Goal: Navigation & Orientation: Find specific page/section

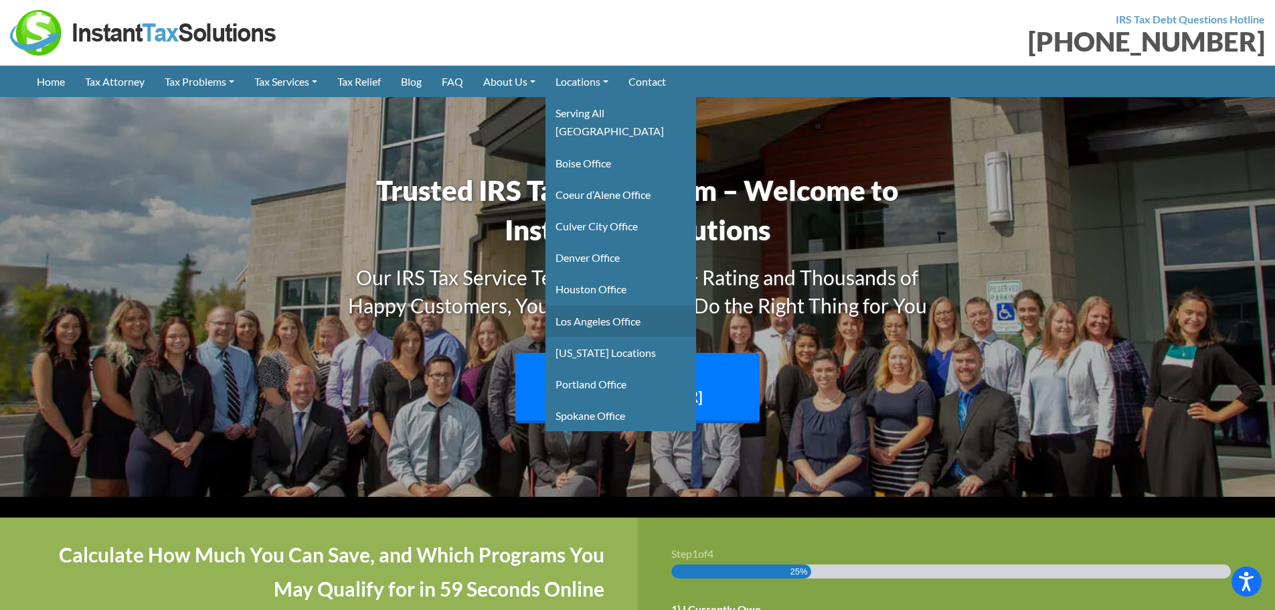
click at [620, 305] on link "Los Angeles Office" at bounding box center [620, 320] width 151 height 31
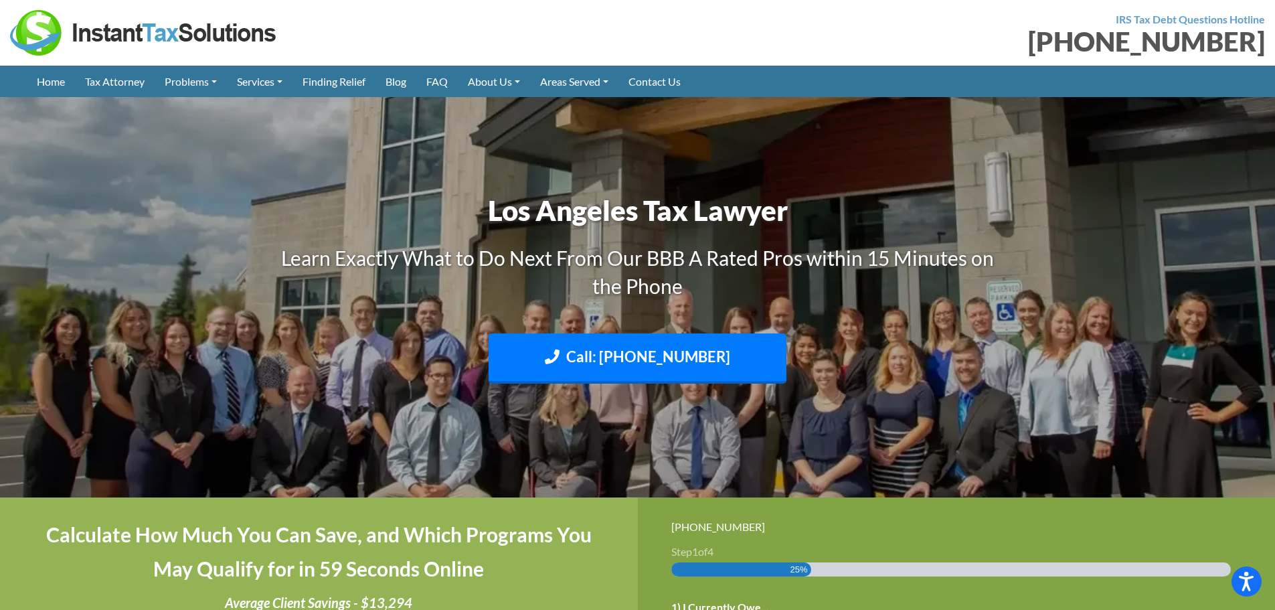
click at [361, 171] on img at bounding box center [637, 297] width 1275 height 759
click at [124, 77] on link "Tax Attorney" at bounding box center [115, 81] width 80 height 31
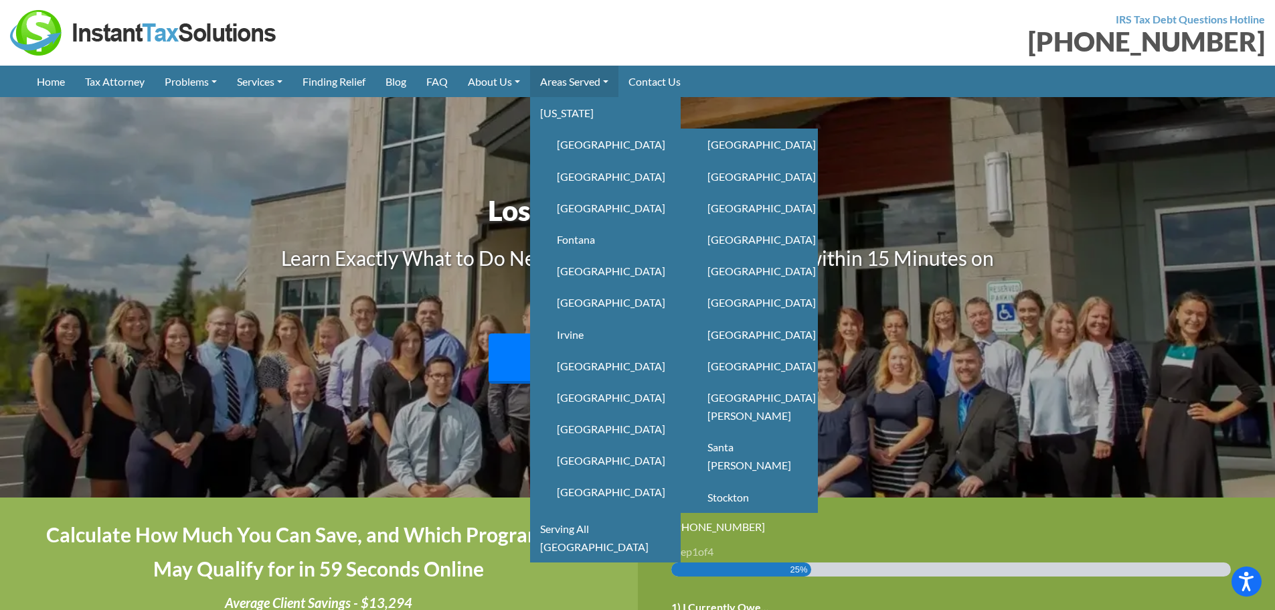
click at [578, 76] on link "Areas Served" at bounding box center [574, 81] width 88 height 31
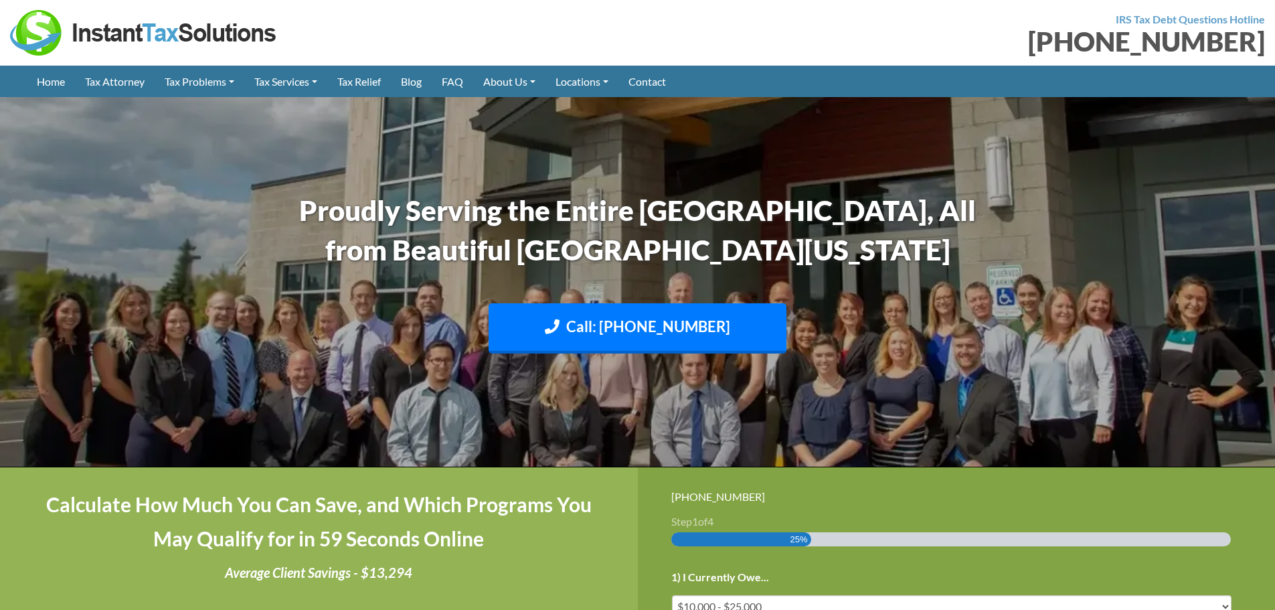
click at [0, 0] on link "Spokane Office" at bounding box center [0, 0] width 0 height 0
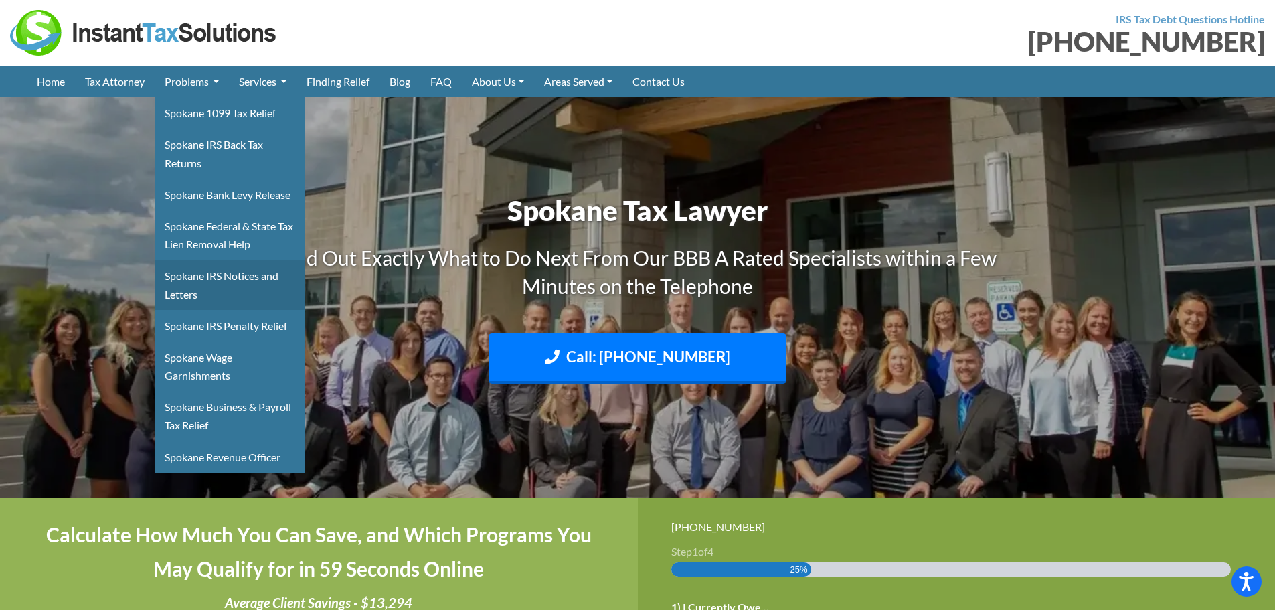
click at [220, 276] on link "Spokane IRS Notices and Letters" at bounding box center [230, 285] width 151 height 50
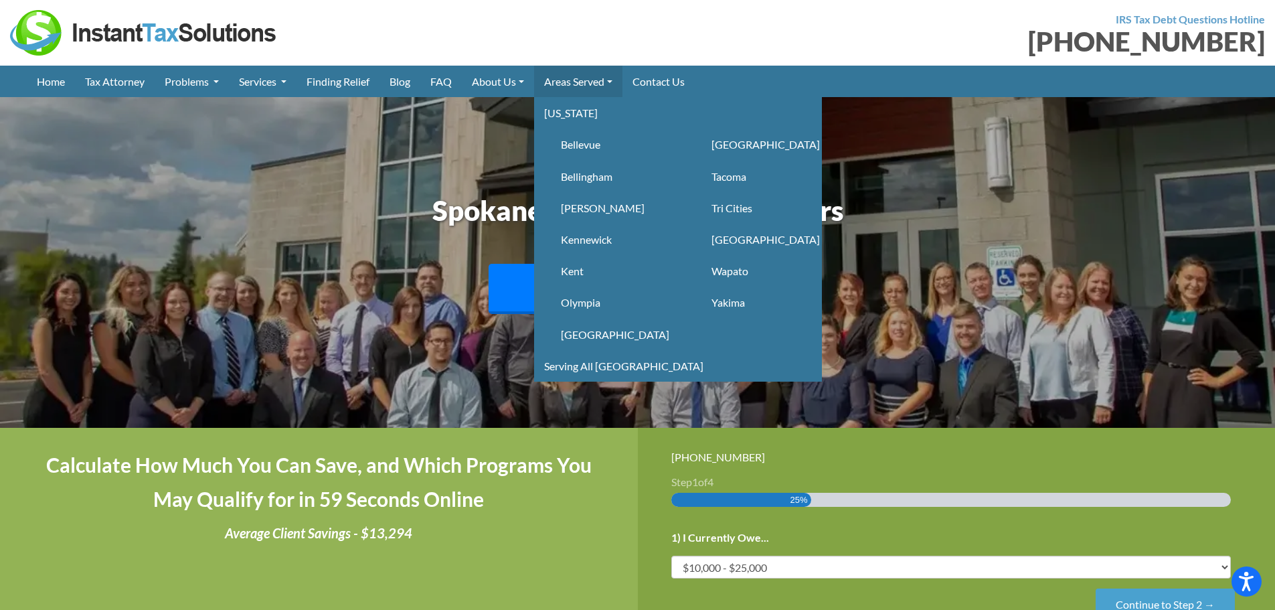
click at [573, 75] on link "Areas Served" at bounding box center [578, 81] width 88 height 31
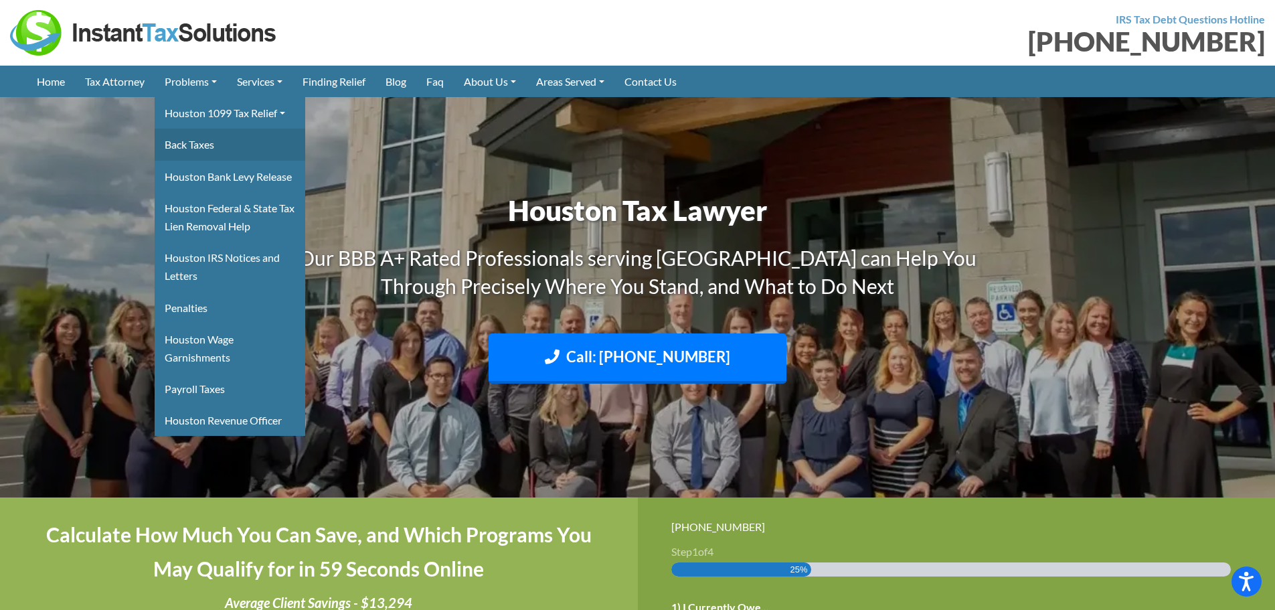
click at [217, 148] on link "Back Taxes" at bounding box center [230, 143] width 151 height 31
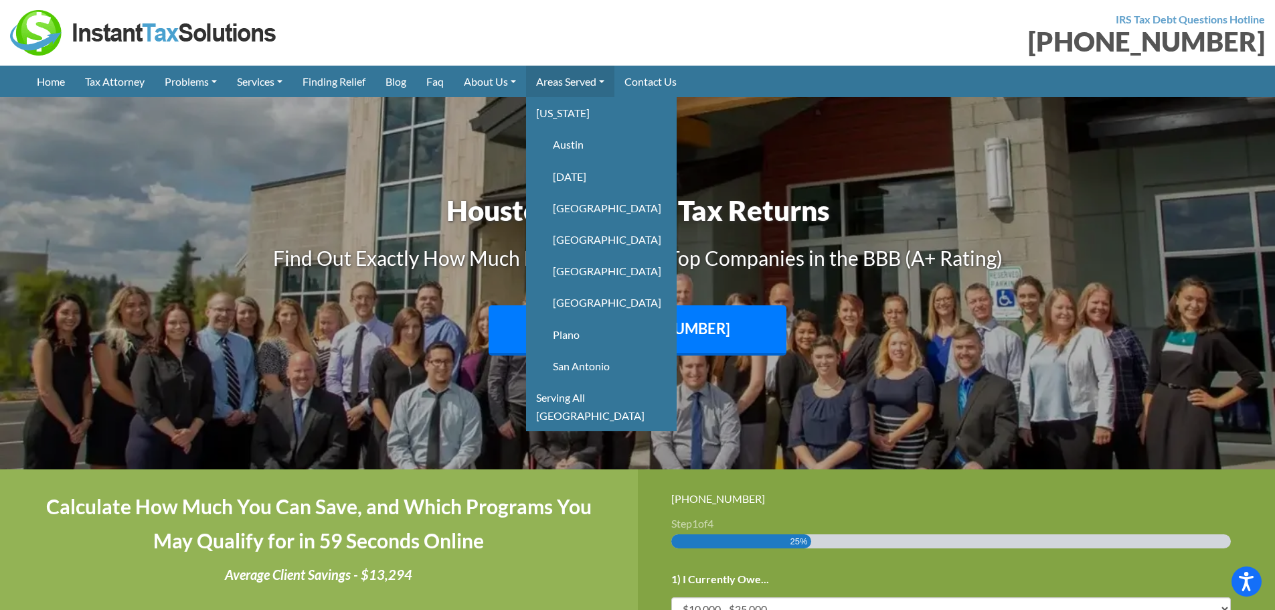
click at [579, 82] on link "Areas Served" at bounding box center [570, 81] width 88 height 31
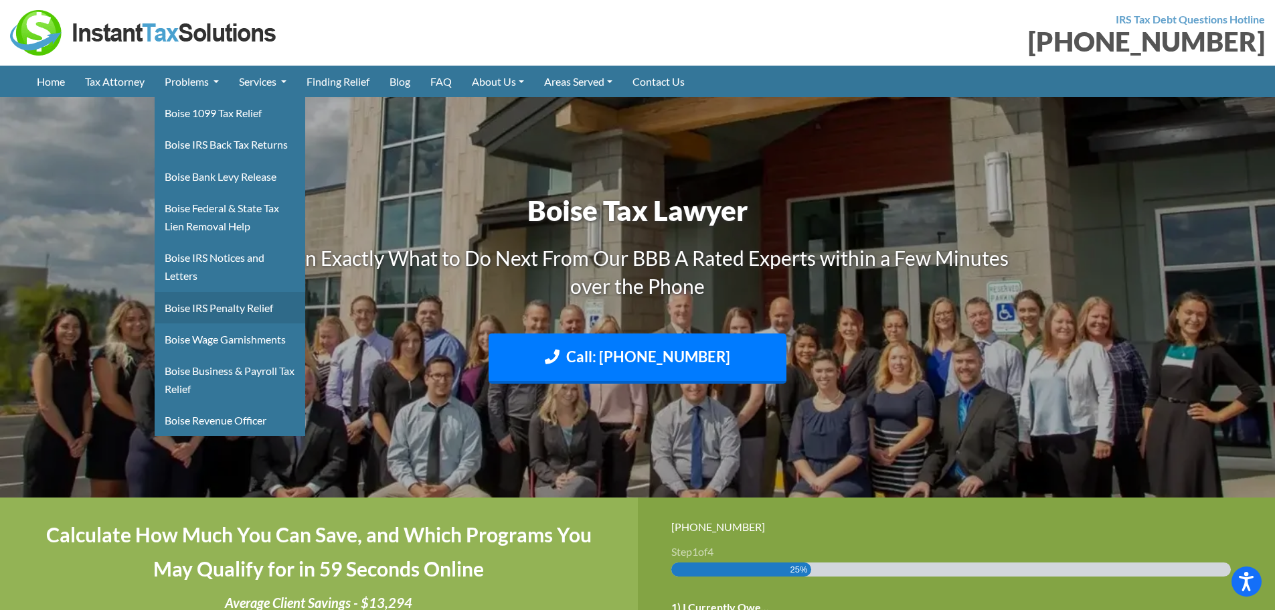
click at [226, 312] on link "Boise IRS Penalty Relief" at bounding box center [230, 307] width 151 height 31
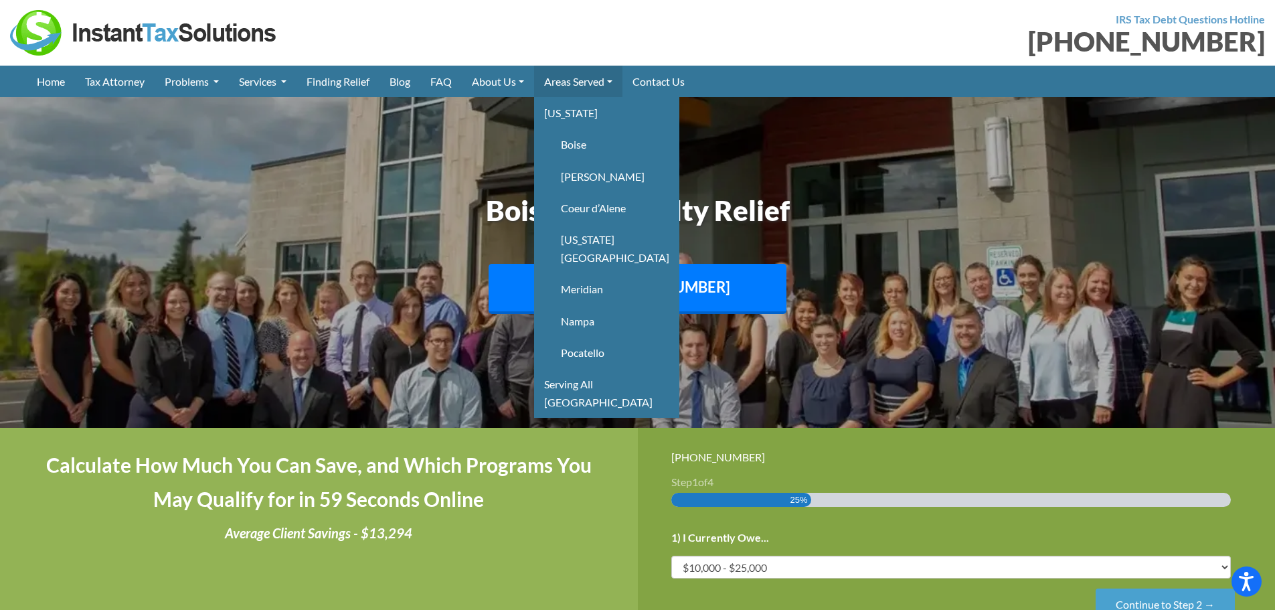
click at [582, 76] on link "Areas Served" at bounding box center [578, 81] width 88 height 31
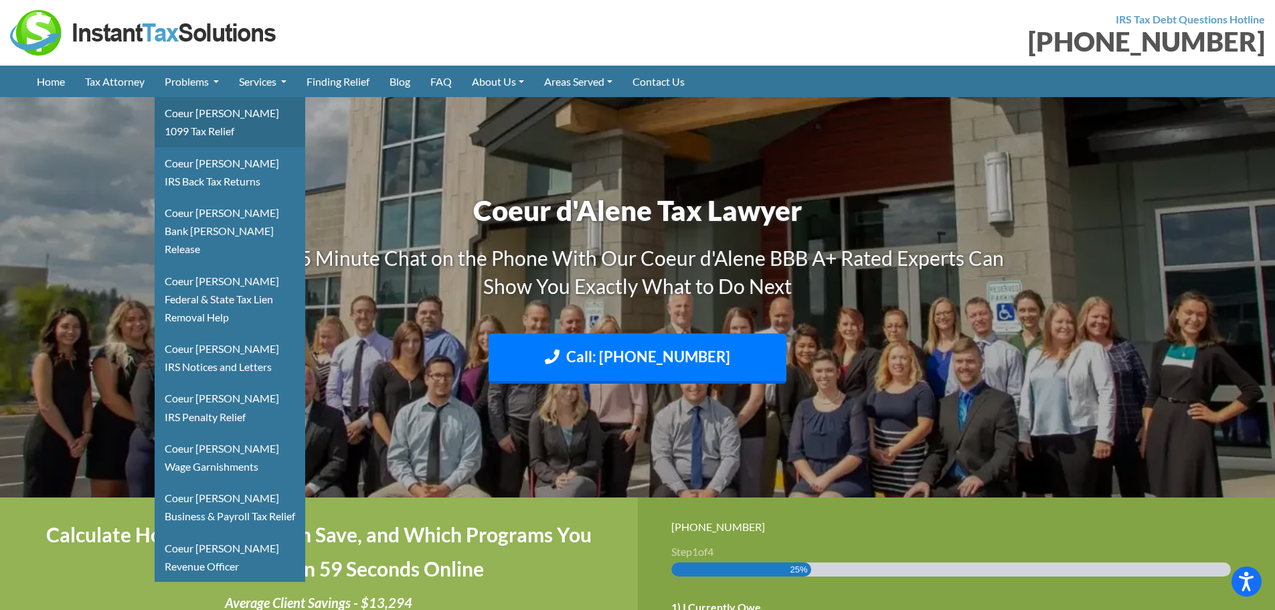
click at [213, 110] on link "Coeur [PERSON_NAME] 1099 Tax Relief" at bounding box center [230, 122] width 151 height 50
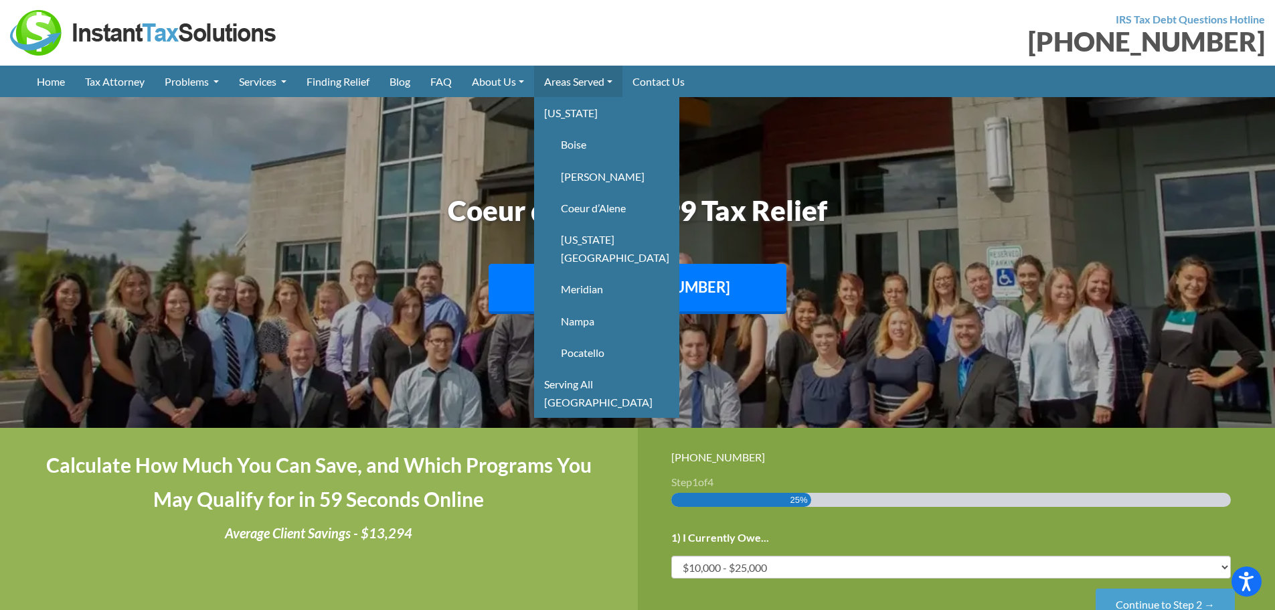
click at [562, 82] on link "Areas Served" at bounding box center [578, 81] width 88 height 31
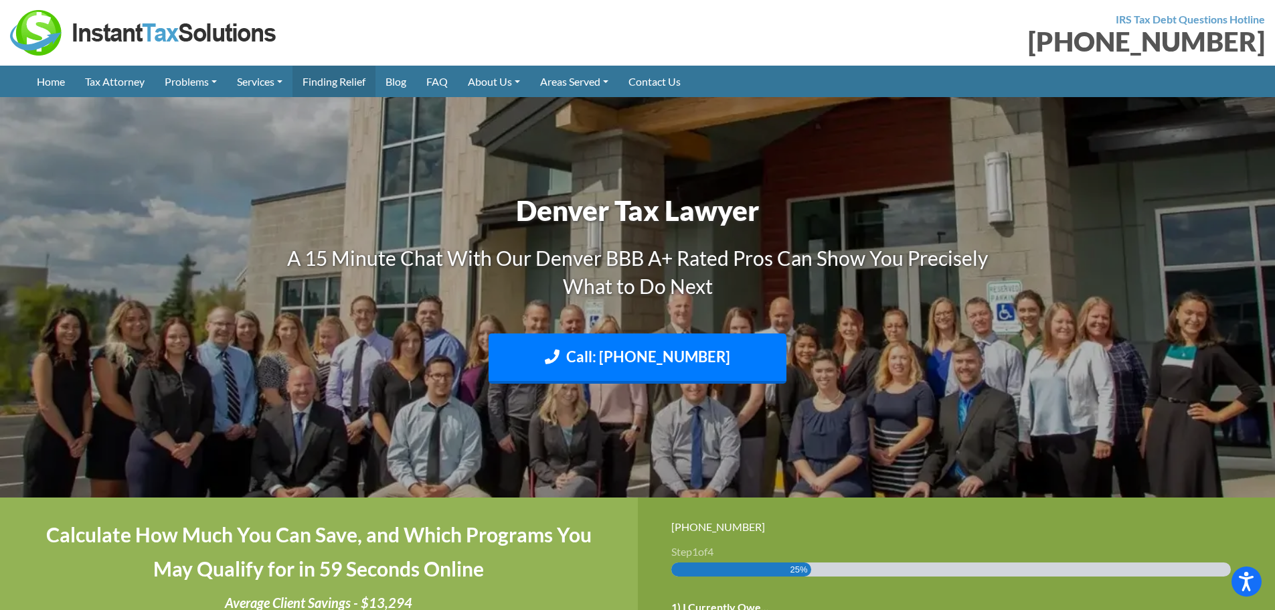
click at [336, 76] on link "Finding Relief" at bounding box center [333, 81] width 83 height 31
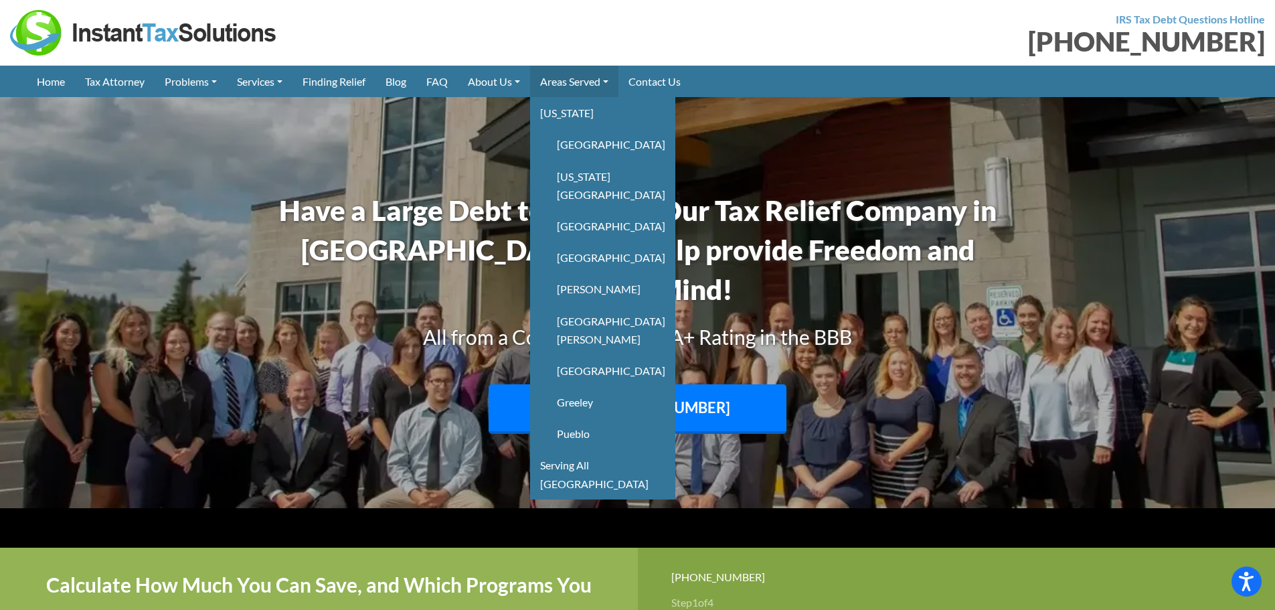
click at [582, 86] on link "Areas Served" at bounding box center [574, 81] width 88 height 31
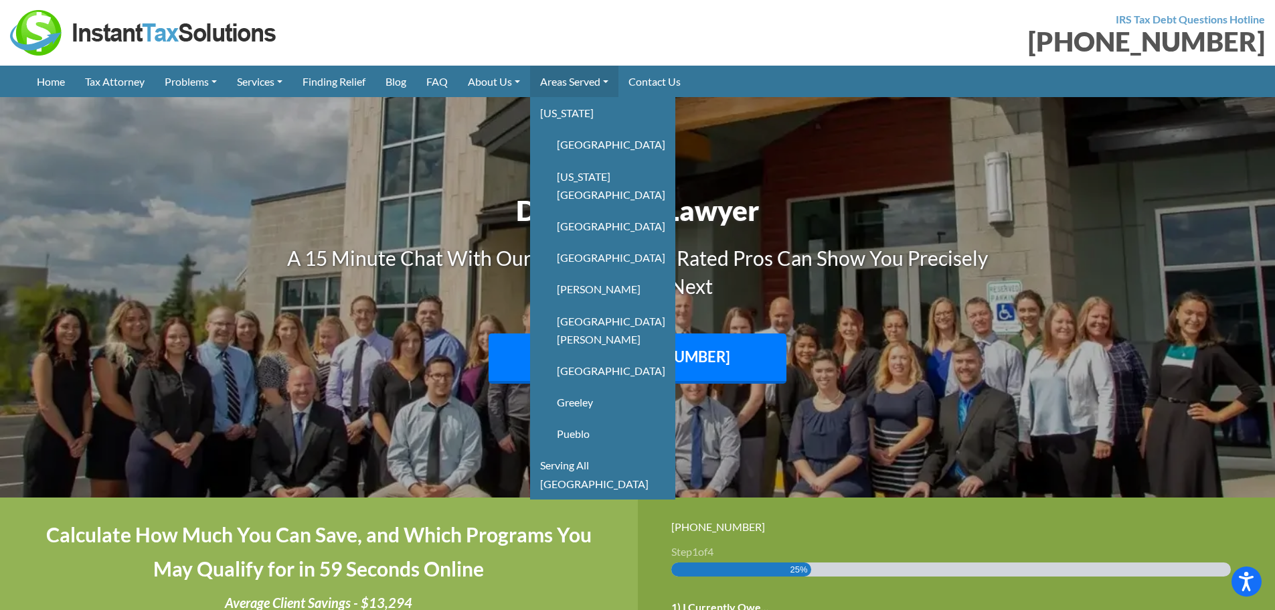
click at [594, 78] on link "Areas Served" at bounding box center [574, 81] width 88 height 31
